Goal: Find specific page/section: Locate a particular part of the current website

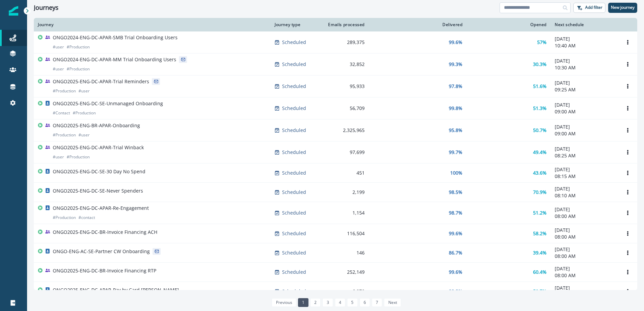
click at [540, 4] on input at bounding box center [535, 7] width 71 height 11
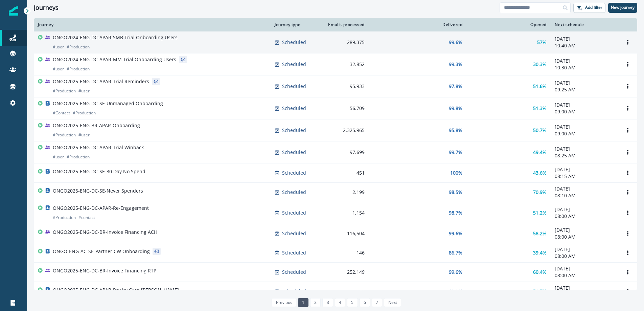
click at [127, 38] on p "ONGO2024-ENG-DC-APAR-SMB Trial Onboarding Users" at bounding box center [115, 37] width 125 height 7
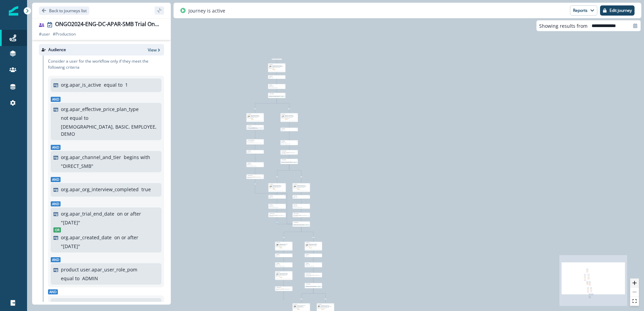
click at [638, 285] on button "zoom in" at bounding box center [634, 282] width 9 height 9
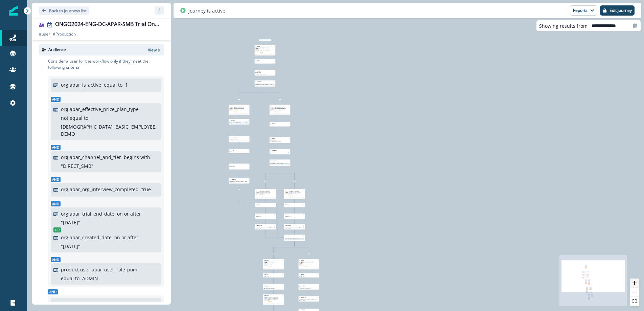
click at [638, 285] on button "zoom in" at bounding box center [634, 282] width 9 height 9
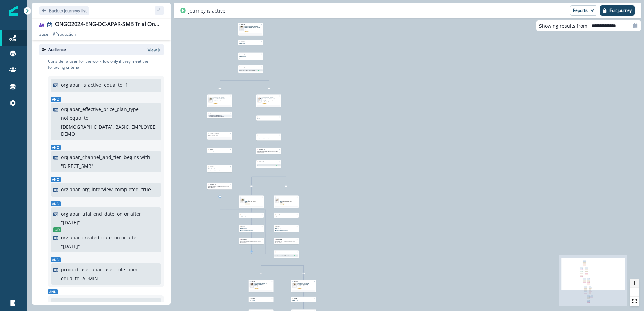
click at [637, 285] on button "zoom in" at bounding box center [634, 282] width 9 height 9
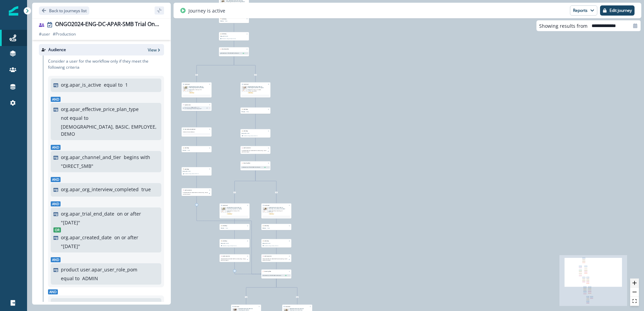
click at [637, 285] on button "zoom in" at bounding box center [634, 282] width 9 height 9
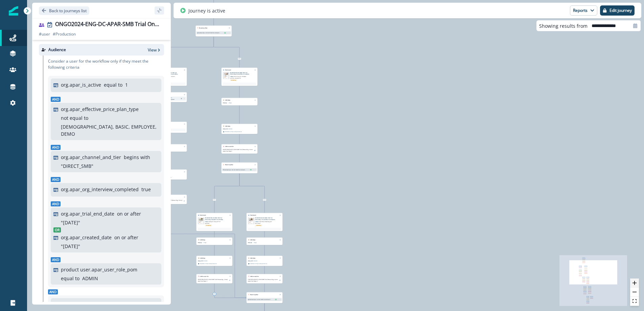
click at [637, 284] on button "zoom in" at bounding box center [634, 282] width 9 height 9
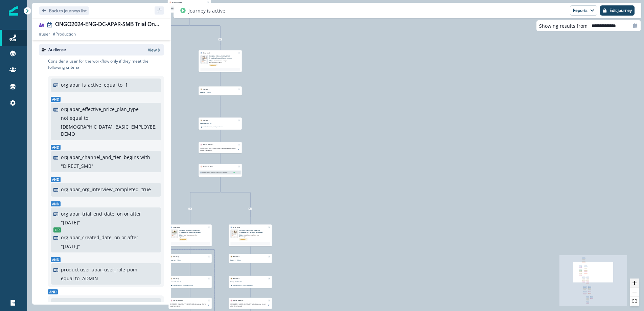
click at [637, 284] on button "zoom in" at bounding box center [634, 282] width 9 height 9
click at [637, 283] on button "zoom in" at bounding box center [634, 282] width 9 height 9
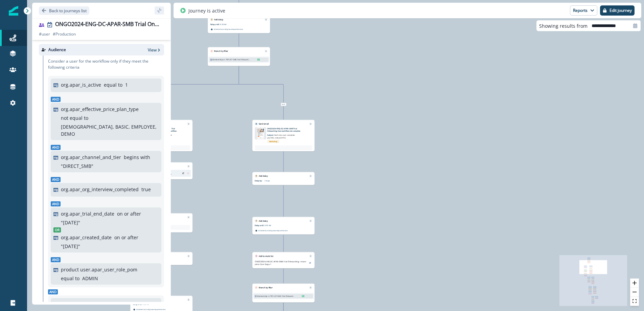
drag, startPoint x: 274, startPoint y: 144, endPoint x: 406, endPoint y: 279, distance: 189.3
click at [406, 279] on div "10,964 users have entered the journey Send email Email asset changed, journey r…" at bounding box center [335, 155] width 617 height 311
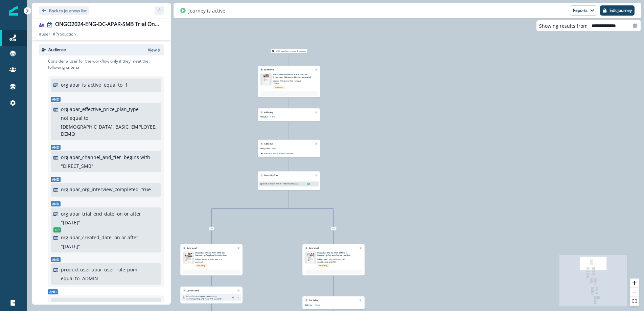
drag, startPoint x: 364, startPoint y: 103, endPoint x: 394, endPoint y: 203, distance: 105.1
click at [396, 214] on div "10,964 users have entered the journey Send email Email asset changed, journey r…" at bounding box center [335, 155] width 617 height 311
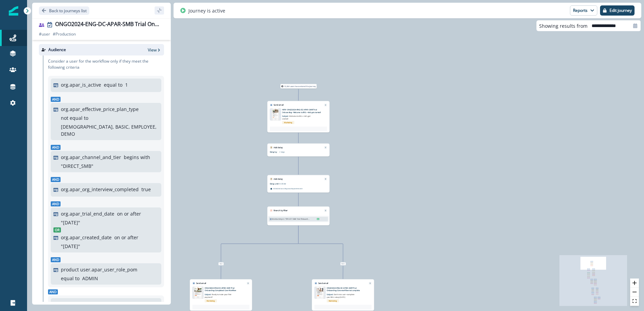
drag, startPoint x: 382, startPoint y: 72, endPoint x: 387, endPoint y: 98, distance: 26.7
click at [388, 97] on div "10,964 users have entered the journey Send email Email asset changed, journey r…" at bounding box center [335, 155] width 617 height 311
click at [633, 285] on button "zoom in" at bounding box center [634, 282] width 9 height 9
click at [633, 285] on icon "zoom in" at bounding box center [635, 283] width 4 height 4
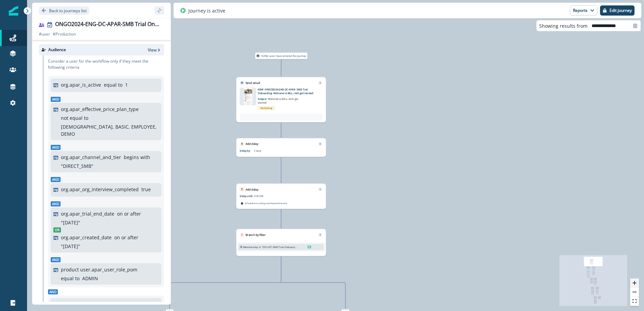
click at [634, 285] on icon "zoom in" at bounding box center [635, 283] width 4 height 4
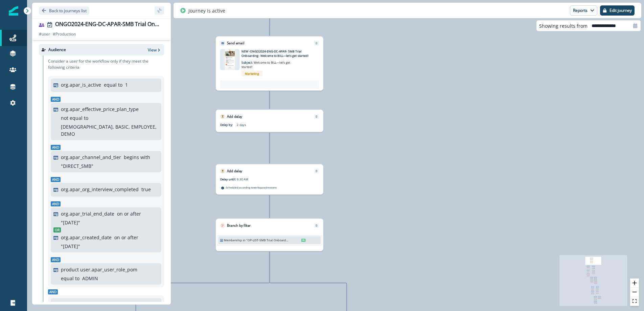
drag, startPoint x: 467, startPoint y: 153, endPoint x: 465, endPoint y: 127, distance: 26.5
click at [467, 128] on div "10,964 users have entered the journey Send email Email asset changed, journey r…" at bounding box center [335, 155] width 617 height 311
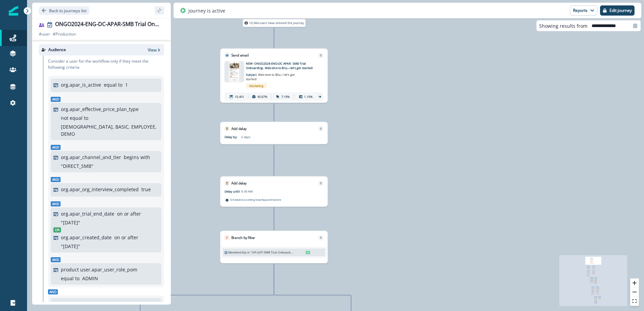
drag, startPoint x: 418, startPoint y: 125, endPoint x: 422, endPoint y: 136, distance: 11.4
click at [422, 136] on div "10,964 users have entered the journey Send email Email asset changed, journey r…" at bounding box center [335, 155] width 617 height 311
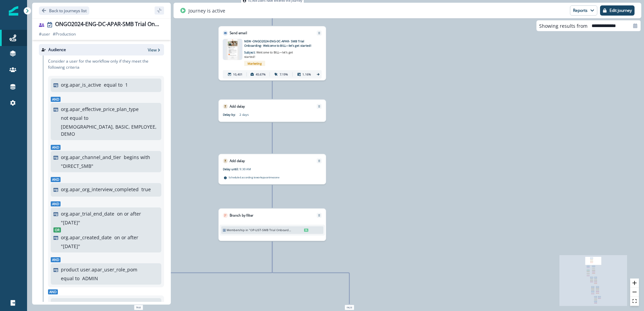
drag, startPoint x: 411, startPoint y: 189, endPoint x: 324, endPoint y: 162, distance: 91.4
click at [410, 170] on div "10,964 users have entered the journey Send email Email asset changed, journey r…" at bounding box center [335, 155] width 617 height 311
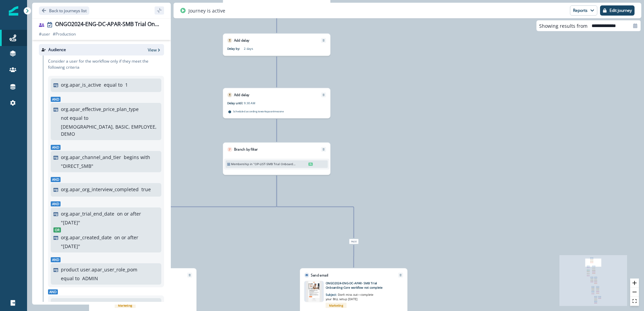
drag, startPoint x: 380, startPoint y: 157, endPoint x: 384, endPoint y: 122, distance: 35.8
click at [389, 115] on div "10,964 users have entered the journey Send email Email asset changed, journey r…" at bounding box center [335, 155] width 617 height 311
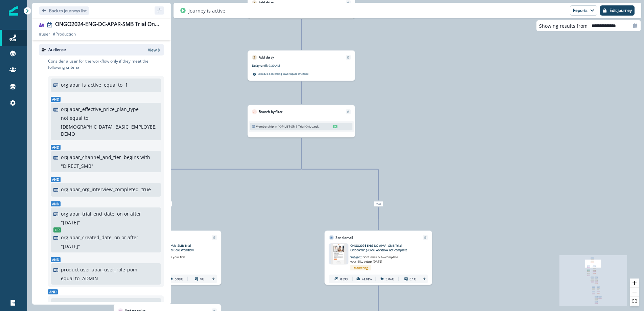
drag, startPoint x: 380, startPoint y: 158, endPoint x: 390, endPoint y: 124, distance: 35.9
click at [398, 126] on div "10,964 users have entered the journey Send email Email asset changed, journey r…" at bounding box center [335, 155] width 617 height 311
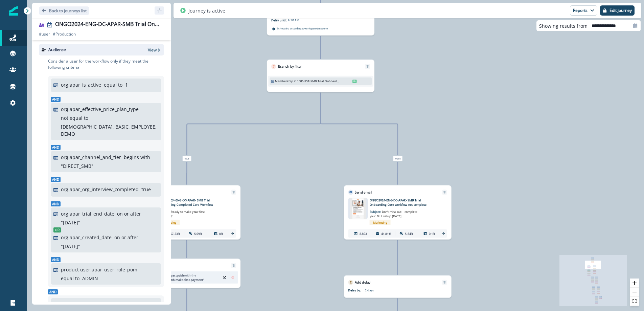
drag, startPoint x: 439, startPoint y: 150, endPoint x: 457, endPoint y: 108, distance: 46.2
click at [457, 108] on div "10,964 users have entered the journey Send email Email asset changed, journey r…" at bounding box center [335, 155] width 617 height 311
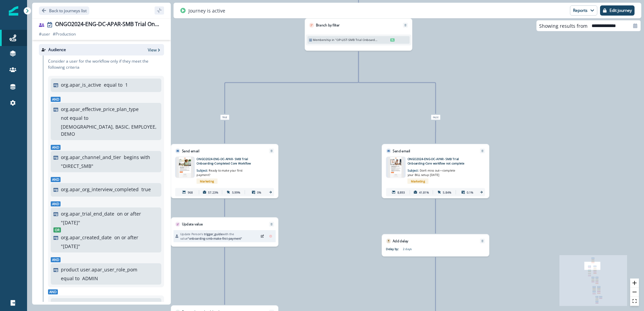
drag, startPoint x: 472, startPoint y: 150, endPoint x: 491, endPoint y: 119, distance: 36.3
click at [507, 107] on div "10,964 users have entered the journey Send email Email asset changed, journey r…" at bounding box center [335, 155] width 617 height 311
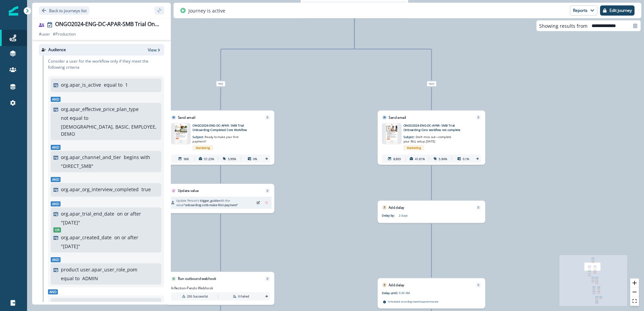
drag, startPoint x: 332, startPoint y: 237, endPoint x: 338, endPoint y: 186, distance: 51.4
click at [338, 187] on div "10,964 users have entered the journey Send email Email asset changed, journey r…" at bounding box center [335, 155] width 617 height 311
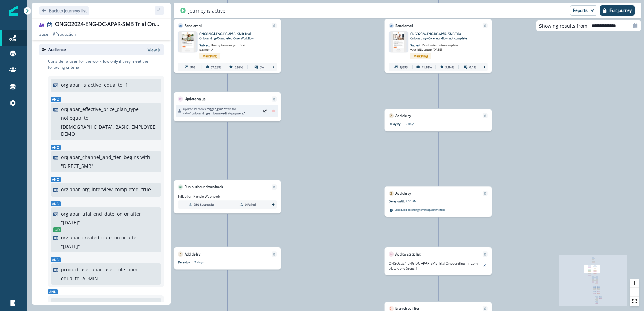
drag, startPoint x: 288, startPoint y: 235, endPoint x: 292, endPoint y: 157, distance: 78.0
click at [283, 144] on div "10,964 users have entered the journey Send email Email asset changed, journey r…" at bounding box center [335, 155] width 617 height 311
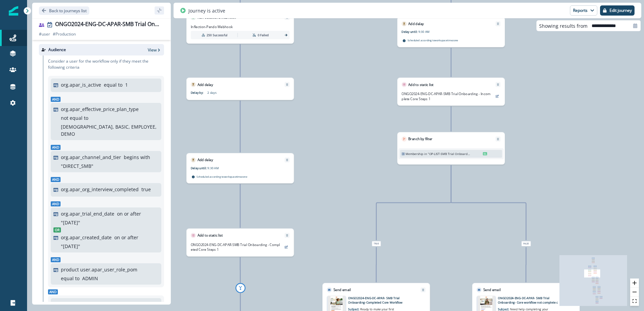
drag, startPoint x: 316, startPoint y: 275, endPoint x: 334, endPoint y: 125, distance: 151.7
click at [334, 125] on div "10,964 users have entered the journey Send email Email asset changed, journey r…" at bounding box center [335, 155] width 617 height 311
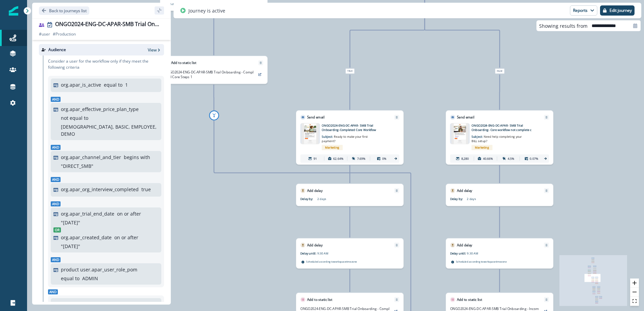
drag, startPoint x: 335, startPoint y: 218, endPoint x: 306, endPoint y: 28, distance: 192.8
click at [304, 22] on div "10,964 users have entered the journey Send email Email asset changed, journey r…" at bounding box center [335, 155] width 617 height 311
